Goal: Navigation & Orientation: Find specific page/section

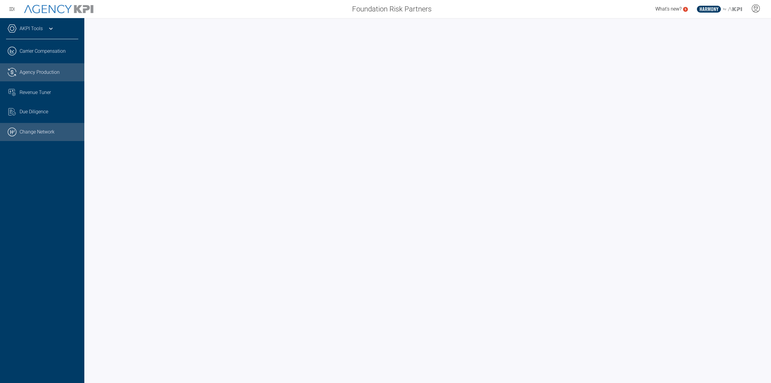
click at [42, 127] on link ".cls-1{fill:none;stroke:#000;stroke-linecap:round;stroke-linejoin:round;stroke-…" at bounding box center [42, 132] width 84 height 18
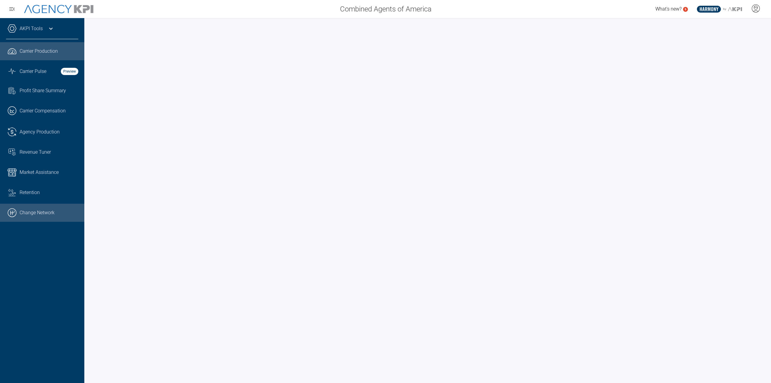
click at [60, 210] on link ".cls-1{fill:none;stroke:#000;stroke-linecap:round;stroke-linejoin:round;stroke-…" at bounding box center [42, 213] width 84 height 18
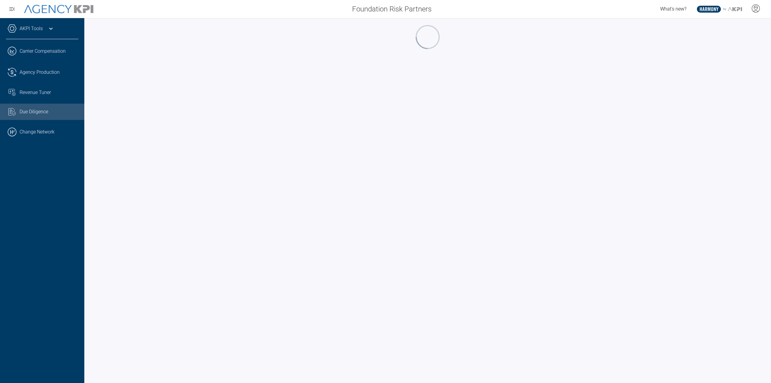
click at [39, 112] on span "Due Diligence" at bounding box center [34, 111] width 29 height 7
click at [51, 27] on icon at bounding box center [50, 28] width 7 height 7
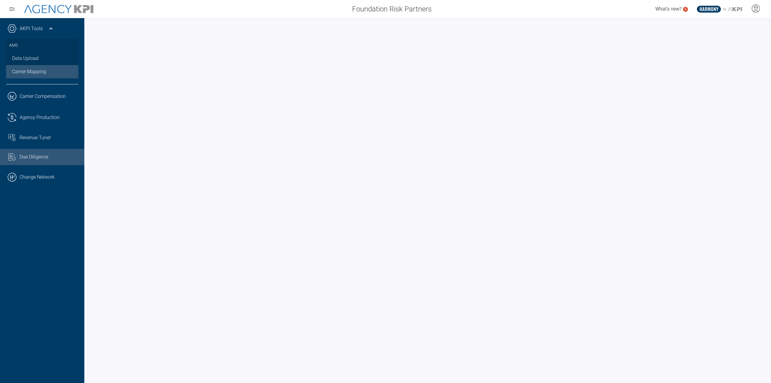
click at [35, 70] on link "Carrier Mapping" at bounding box center [42, 71] width 72 height 13
click at [60, 134] on div "Revenue Tuner" at bounding box center [49, 137] width 59 height 7
